Goal: Find contact information: Find contact information

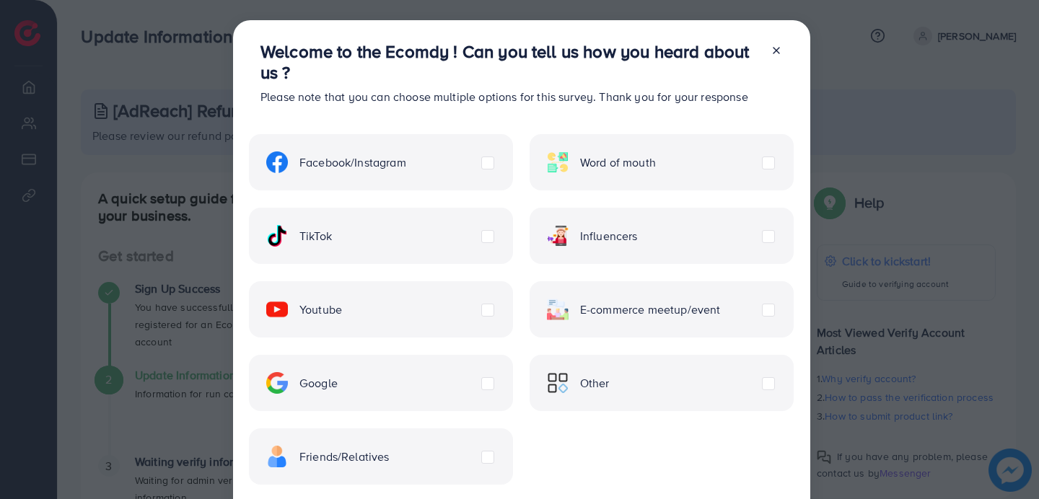
click at [773, 43] on div at bounding box center [770, 79] width 23 height 76
click at [773, 52] on icon at bounding box center [776, 51] width 12 height 12
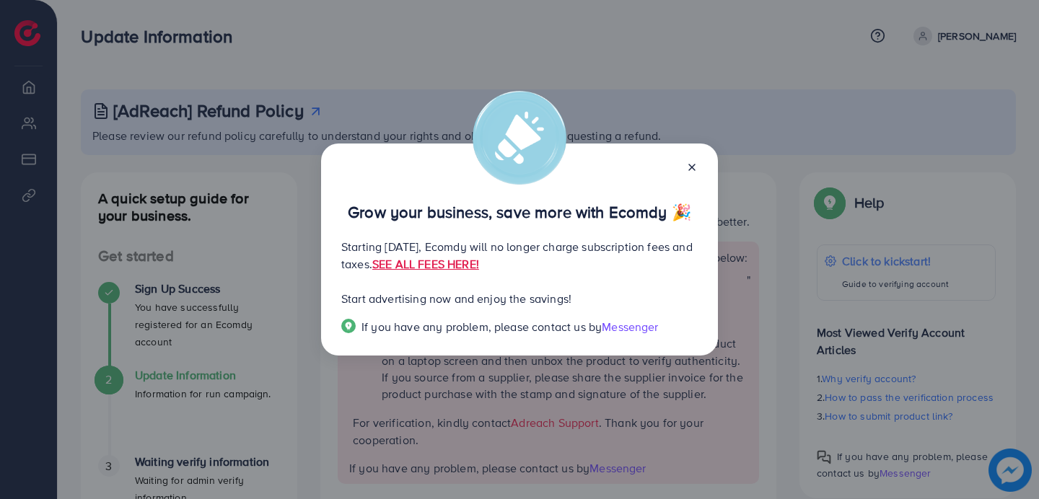
click at [685, 169] on div at bounding box center [685, 166] width 23 height 17
click at [690, 167] on icon at bounding box center [692, 168] width 12 height 12
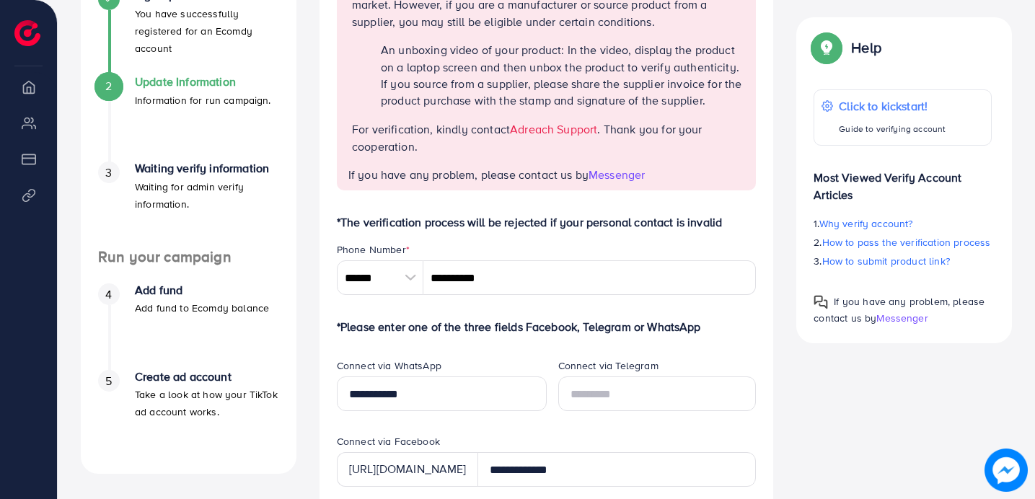
scroll to position [278, 0]
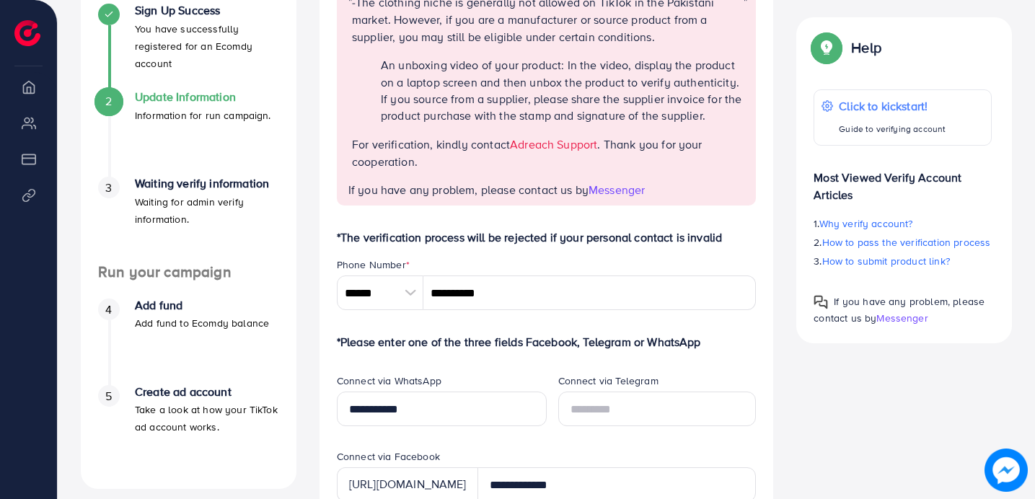
click at [540, 152] on link "Adreach Support" at bounding box center [553, 144] width 87 height 16
click at [572, 152] on link "Adreach Support" at bounding box center [553, 144] width 87 height 16
